Goal: Task Accomplishment & Management: Use online tool/utility

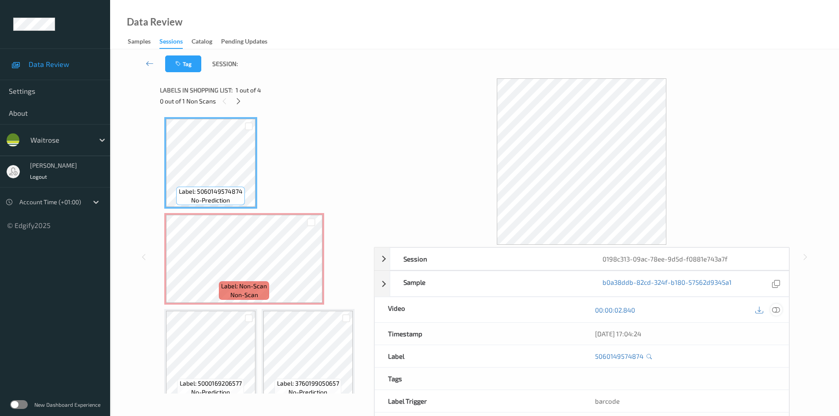
click at [778, 311] on icon at bounding box center [776, 310] width 8 height 8
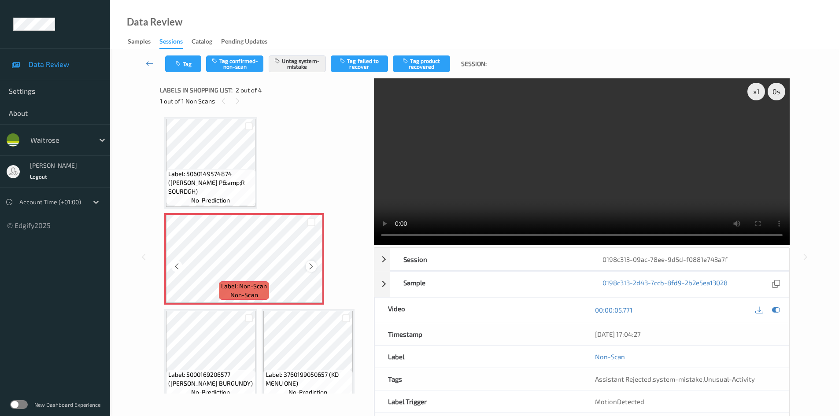
click at [309, 266] on icon at bounding box center [311, 267] width 7 height 8
click at [309, 265] on icon at bounding box center [311, 267] width 7 height 8
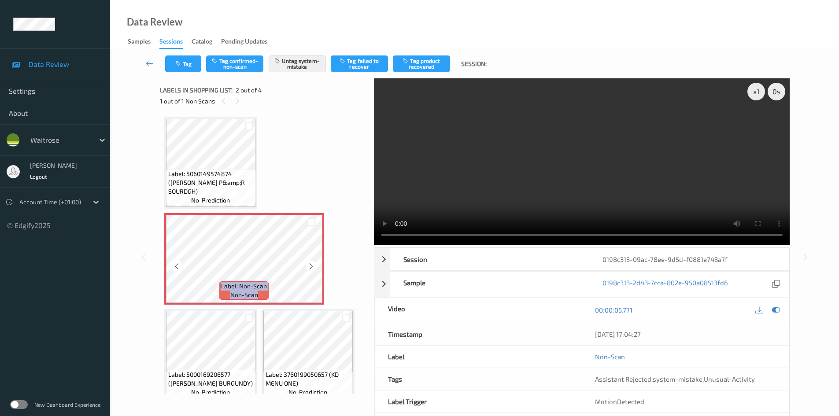
click at [309, 265] on icon at bounding box center [311, 267] width 7 height 8
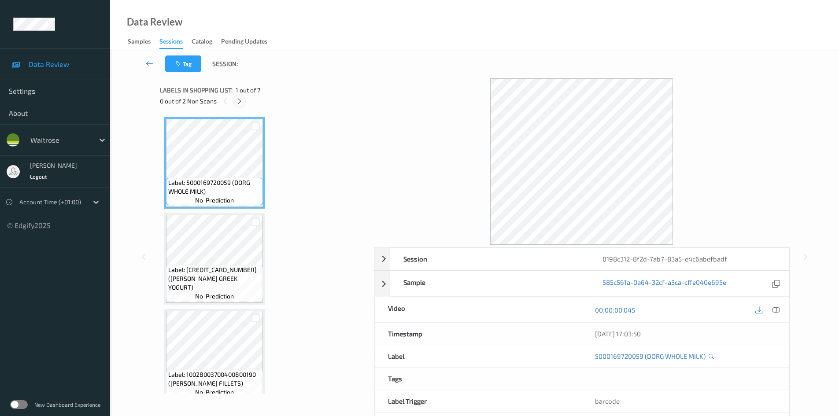
click at [243, 101] on icon at bounding box center [239, 101] width 7 height 8
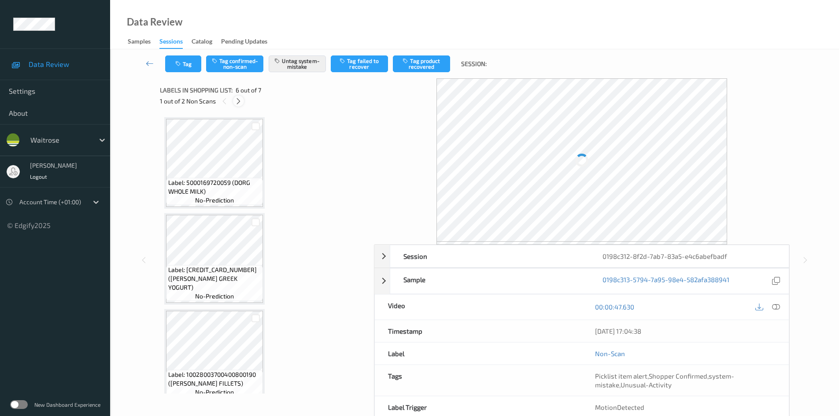
scroll to position [389, 0]
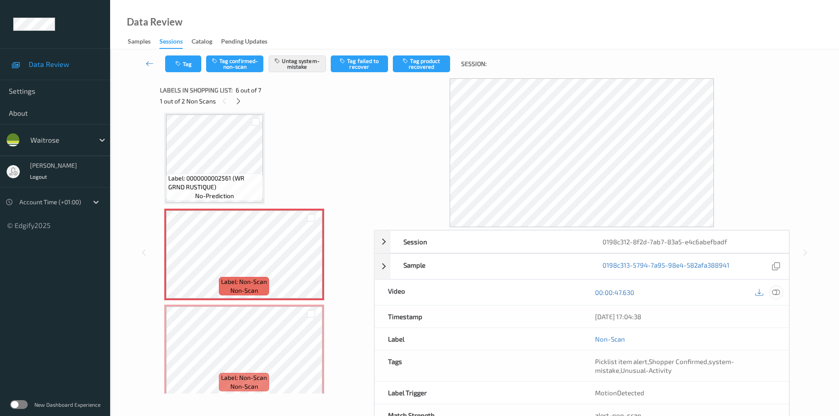
click at [779, 293] on icon at bounding box center [776, 293] width 8 height 8
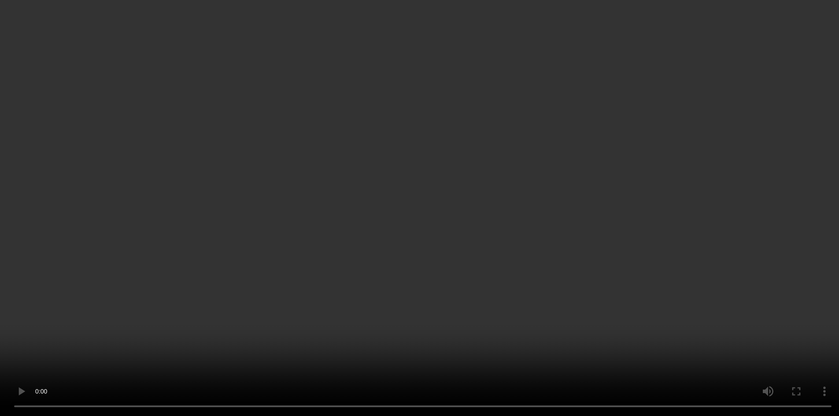
scroll to position [396, 0]
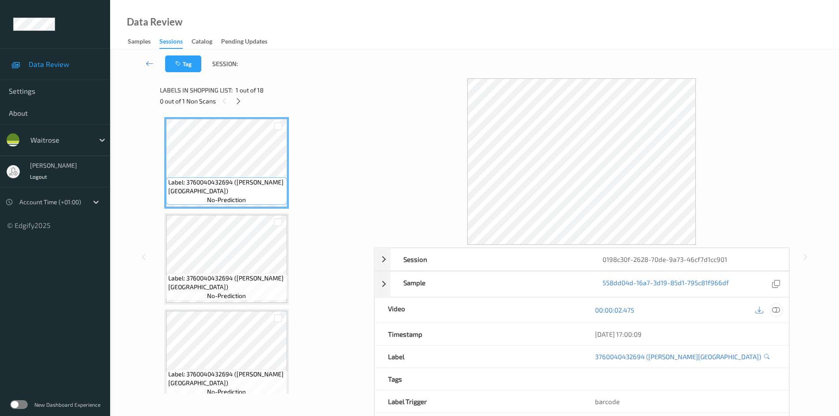
click at [779, 309] on icon at bounding box center [776, 310] width 8 height 8
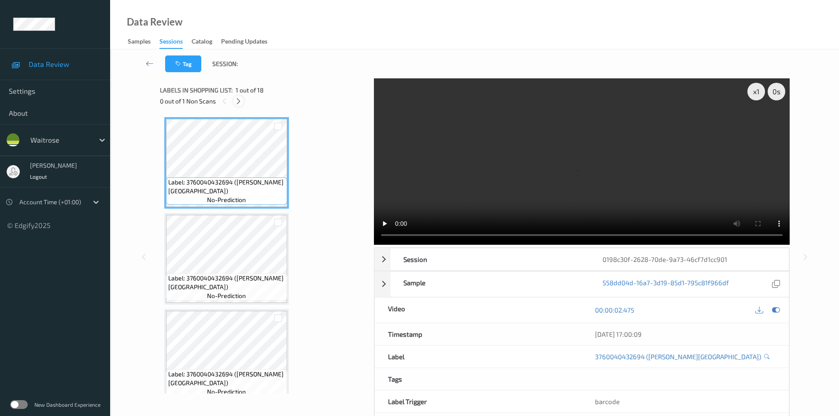
click at [239, 102] on icon at bounding box center [238, 101] width 7 height 8
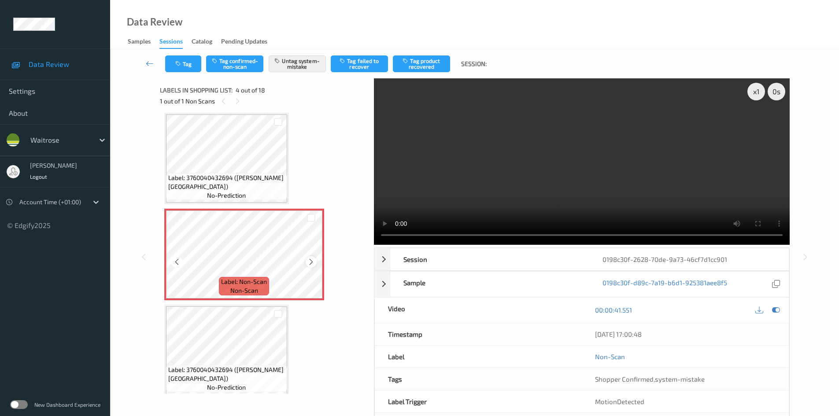
click at [311, 259] on icon at bounding box center [311, 262] width 7 height 8
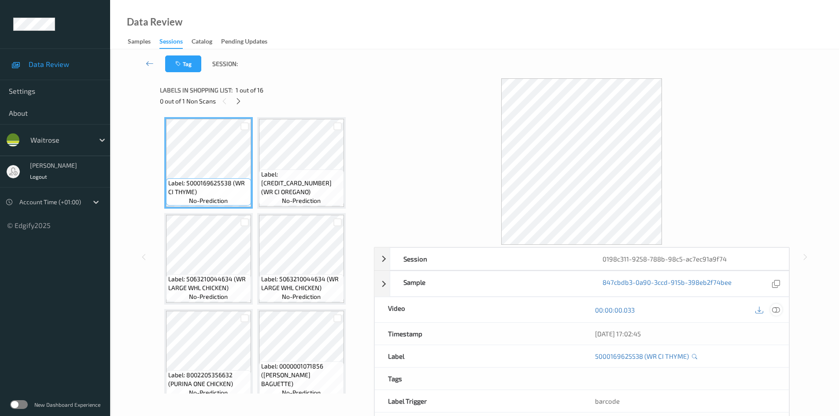
click at [774, 312] on icon at bounding box center [776, 310] width 8 height 8
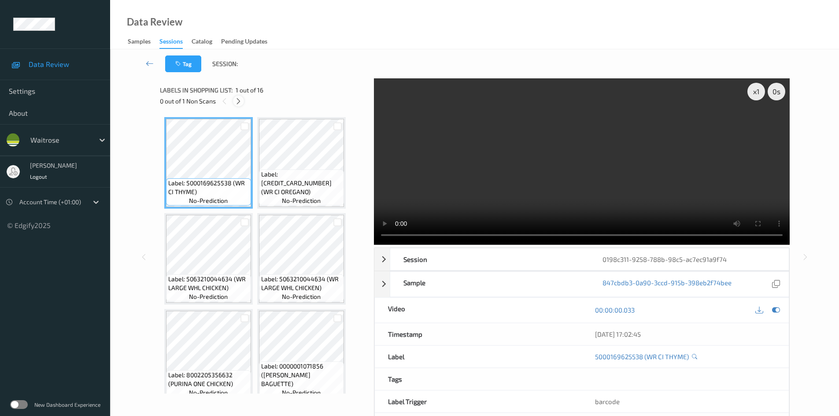
click at [237, 98] on icon at bounding box center [238, 101] width 7 height 8
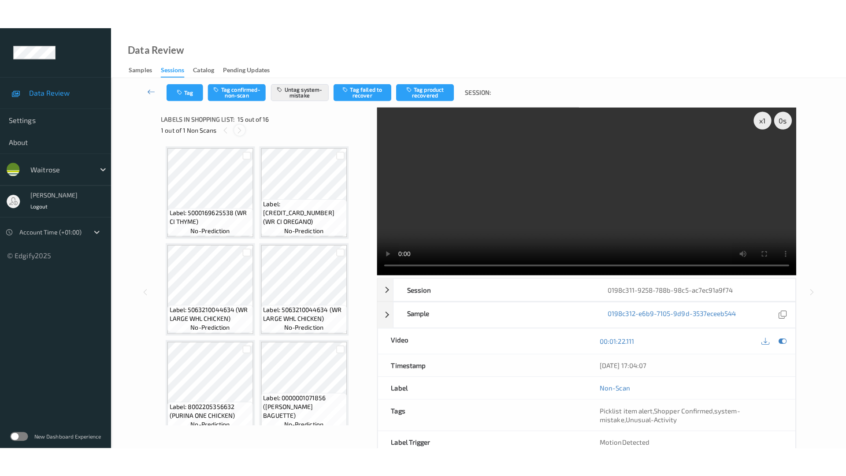
scroll to position [581, 0]
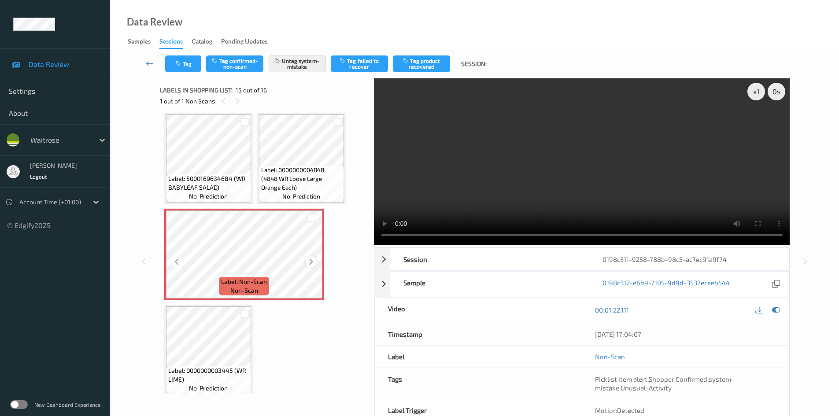
click at [314, 262] on icon at bounding box center [311, 262] width 7 height 8
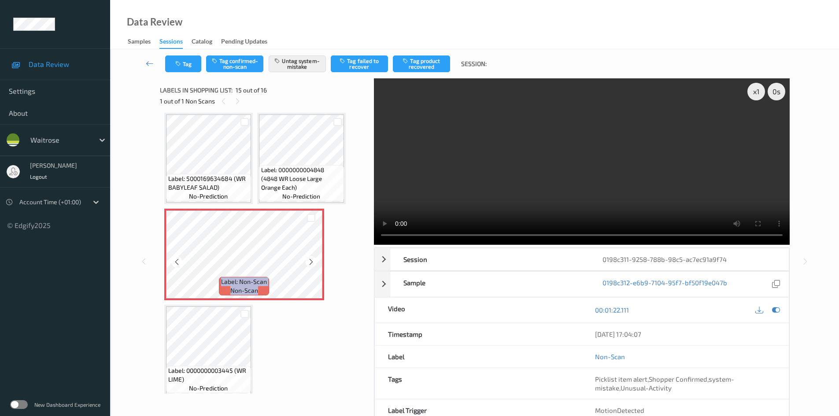
click at [314, 262] on icon at bounding box center [311, 262] width 7 height 8
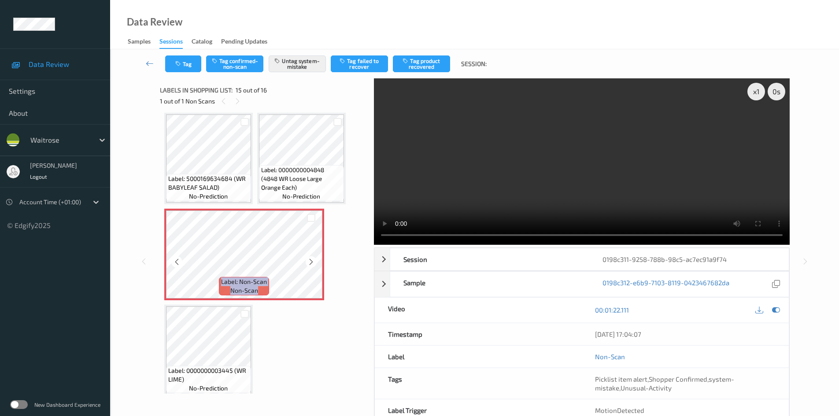
click at [314, 262] on icon at bounding box center [311, 262] width 7 height 8
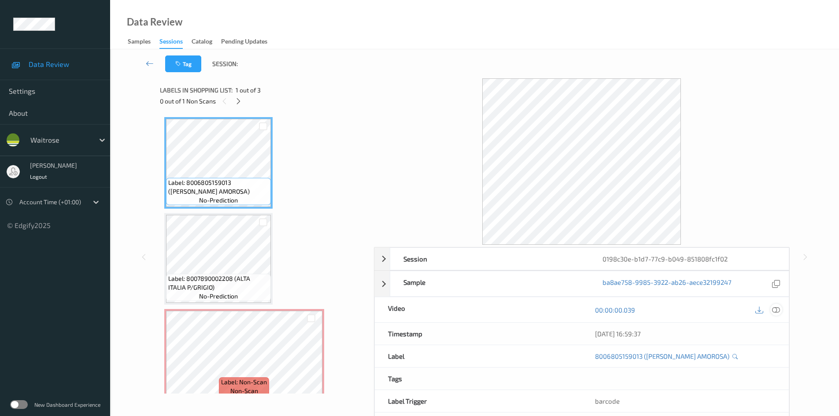
click at [777, 311] on icon at bounding box center [776, 310] width 8 height 8
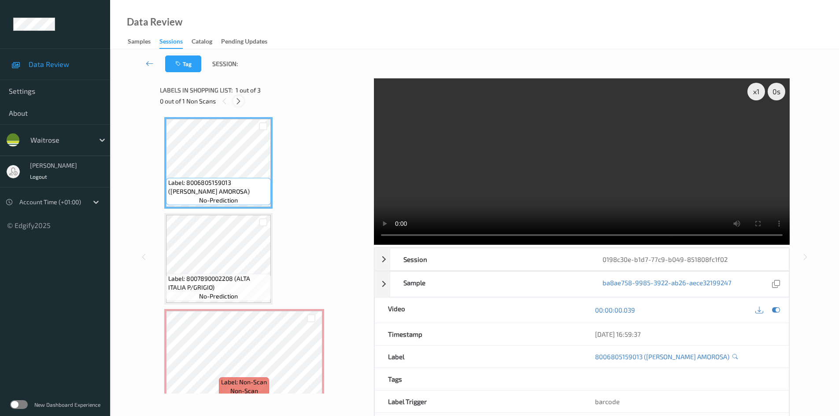
click at [237, 103] on icon at bounding box center [238, 101] width 7 height 8
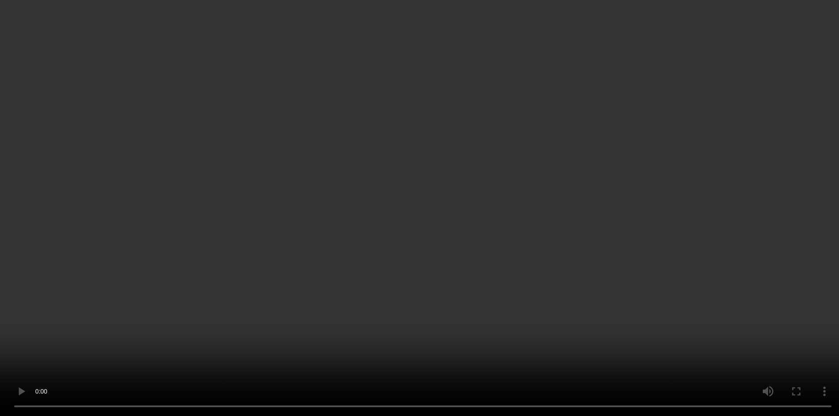
scroll to position [11, 0]
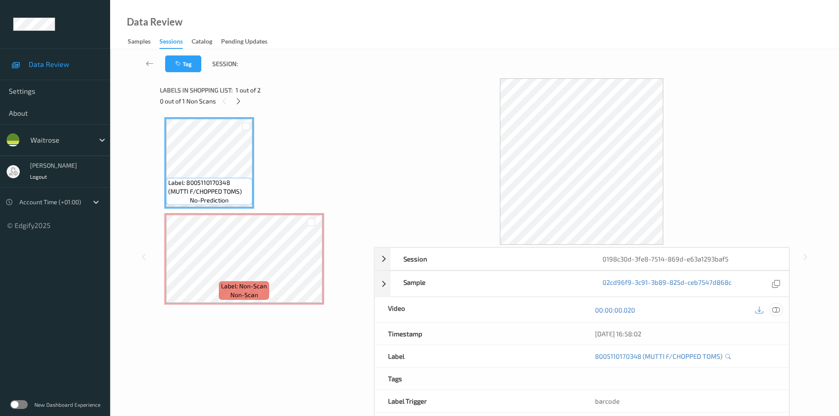
click at [776, 311] on icon at bounding box center [776, 310] width 8 height 8
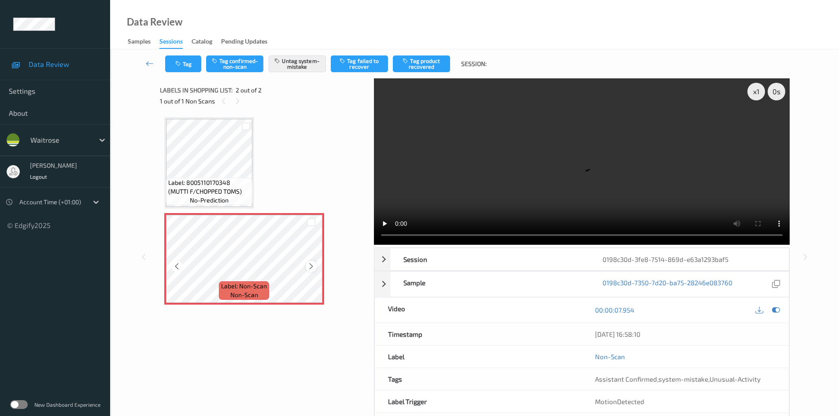
click at [307, 264] on div at bounding box center [311, 266] width 11 height 11
